Goal: Information Seeking & Learning: Learn about a topic

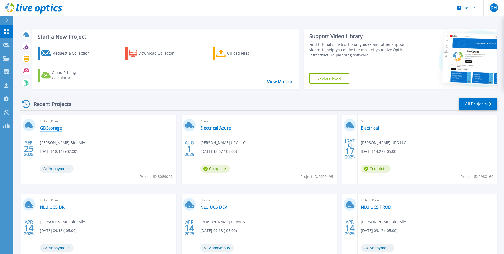
click at [56, 128] on link "GDStorage" at bounding box center [51, 127] width 22 height 5
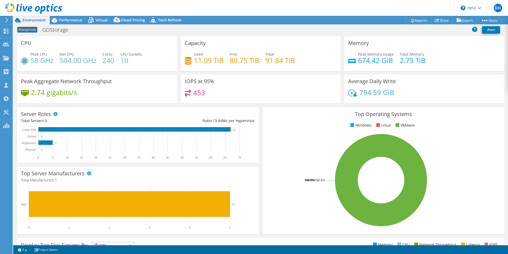
click at [54, 64] on div "Peak CPU 58 GHz Net CPU 504.00 GHz Cores 240 CPU Sockets 10" at bounding box center [97, 59] width 152 height 17
click at [96, 19] on span "Virtual" at bounding box center [102, 19] width 12 height 5
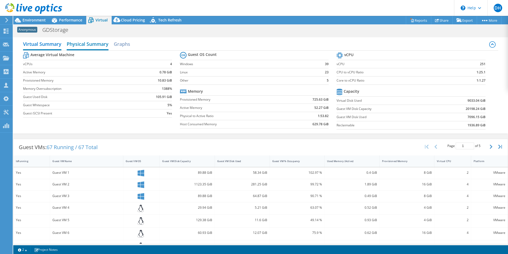
click at [88, 45] on h2 "Physical Summary" at bounding box center [88, 45] width 42 height 12
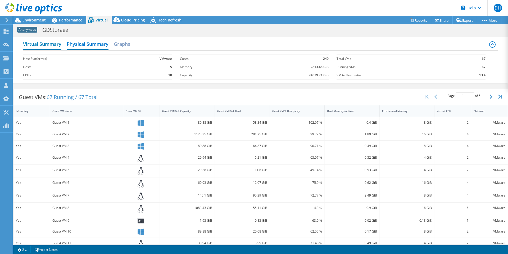
click at [57, 45] on h2 "Virtual Summary" at bounding box center [42, 45] width 38 height 12
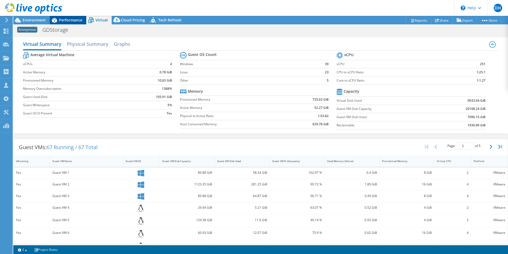
click at [68, 19] on span "Performance" at bounding box center [70, 19] width 23 height 5
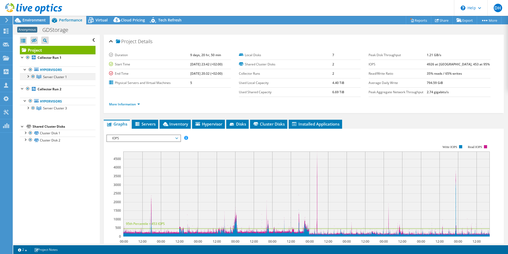
click at [26, 77] on div at bounding box center [27, 75] width 5 height 5
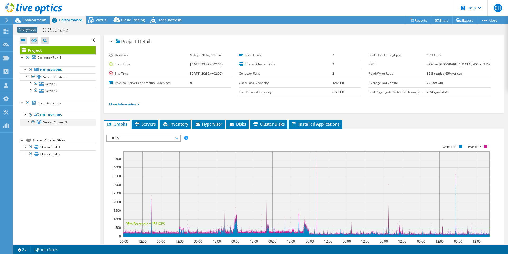
click at [29, 122] on div at bounding box center [27, 121] width 5 height 5
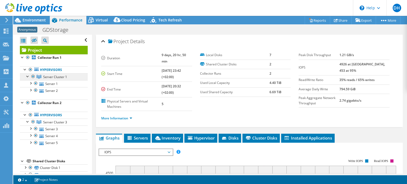
click at [53, 76] on span "Server Cluster 1" at bounding box center [55, 77] width 24 height 5
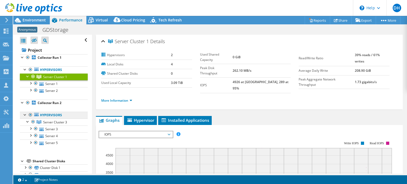
click at [52, 115] on link "Hypervisors" at bounding box center [54, 115] width 68 height 7
click at [53, 124] on link "Server Cluster 3" at bounding box center [54, 122] width 68 height 7
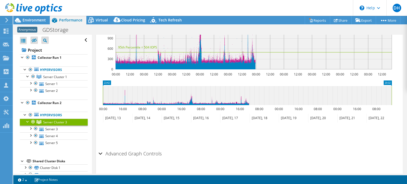
scroll to position [169, 0]
